Goal: Communication & Community: Answer question/provide support

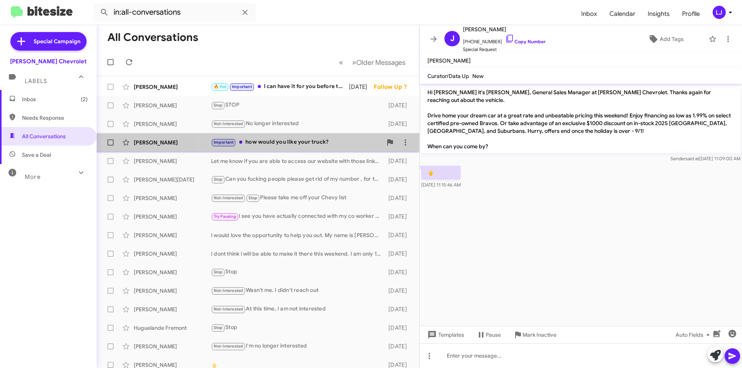
click at [301, 148] on div "[PERSON_NAME] Important how would you like your truck? [DATE] Follow Up ?" at bounding box center [258, 142] width 310 height 15
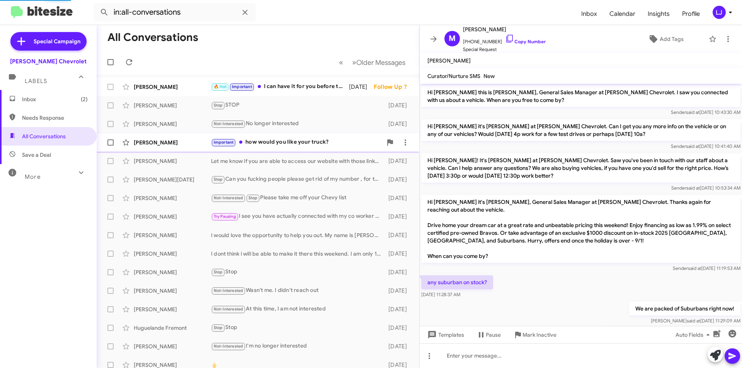
scroll to position [350, 0]
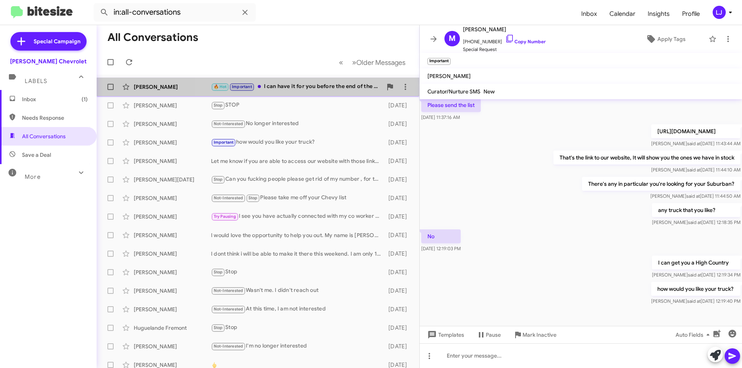
click at [318, 86] on div "🔥 Hot Important I can have it for you before the end of the week" at bounding box center [296, 86] width 171 height 9
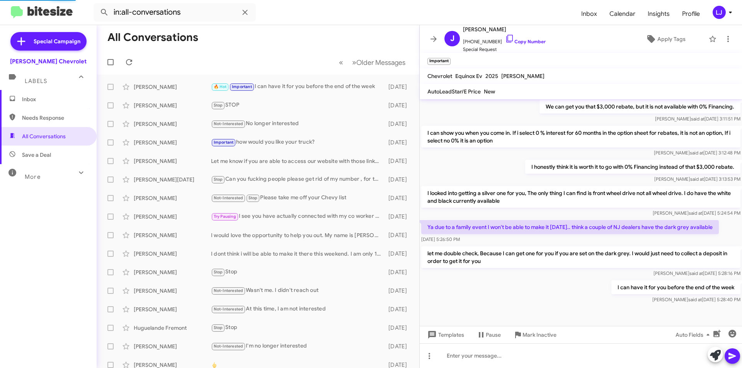
scroll to position [368, 0]
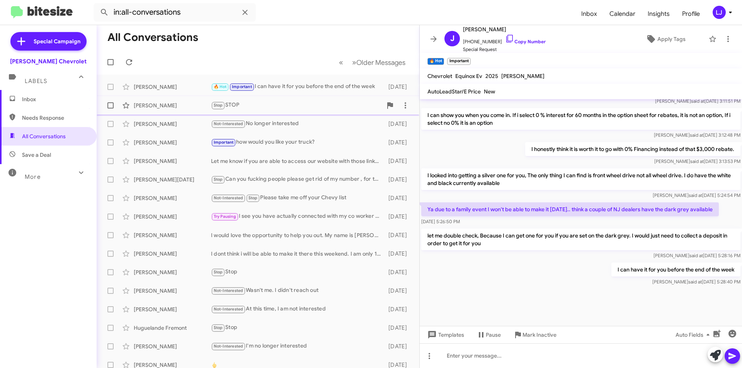
click at [283, 107] on div "Stop STOP" at bounding box center [296, 105] width 171 height 9
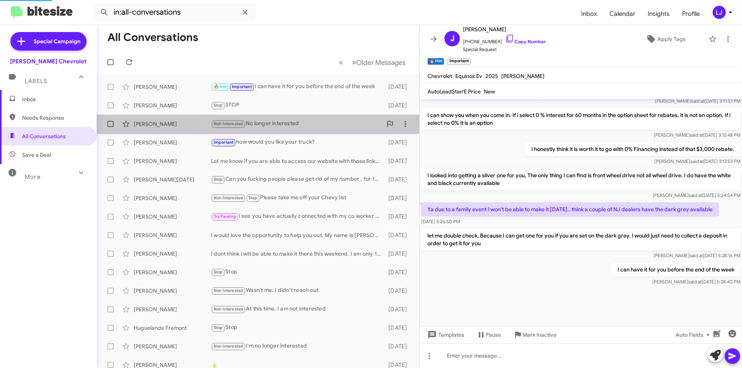
click at [294, 121] on div "Not-Interested No longer interested" at bounding box center [296, 123] width 171 height 9
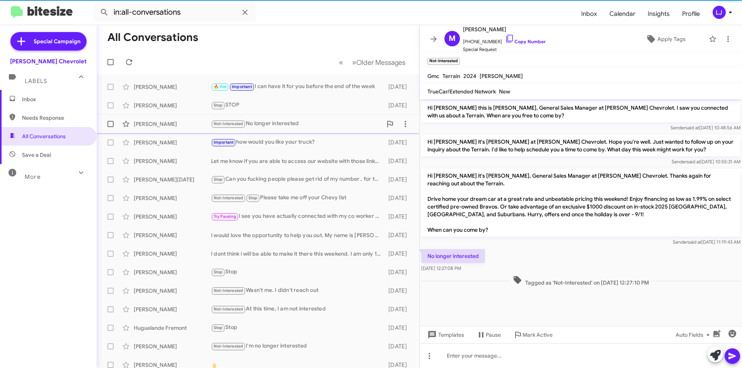
click at [307, 125] on div "Not-Interested No longer interested" at bounding box center [296, 123] width 171 height 9
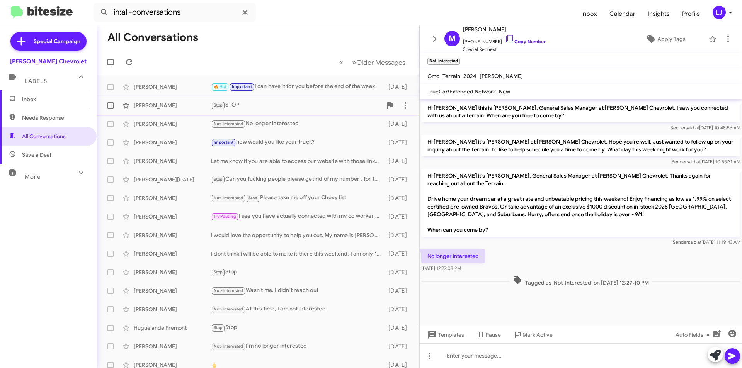
click at [263, 112] on div "[PERSON_NAME] Stop STOP [DATE]" at bounding box center [258, 105] width 310 height 15
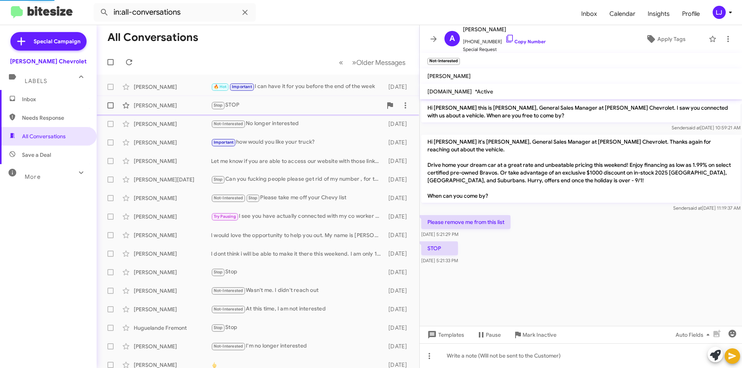
click at [271, 113] on div "[PERSON_NAME] Stop STOP [DATE]" at bounding box center [258, 105] width 310 height 15
click at [274, 117] on div "[PERSON_NAME] Not-Interested No longer interested [DATE]" at bounding box center [258, 123] width 310 height 15
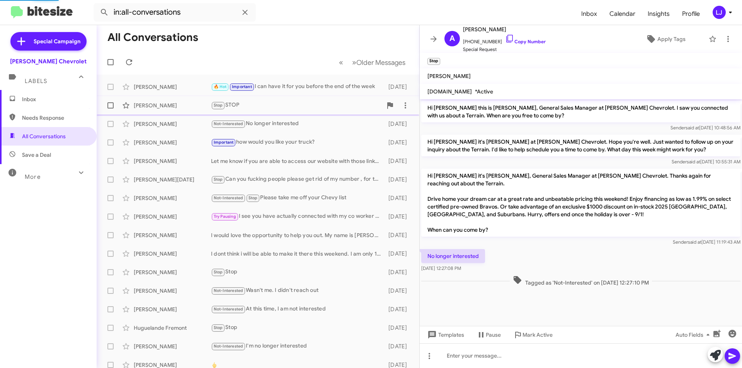
click at [273, 114] on span "[PERSON_NAME] Stop STOP [DATE]" at bounding box center [258, 105] width 323 height 19
